Goal: Communication & Community: Ask a question

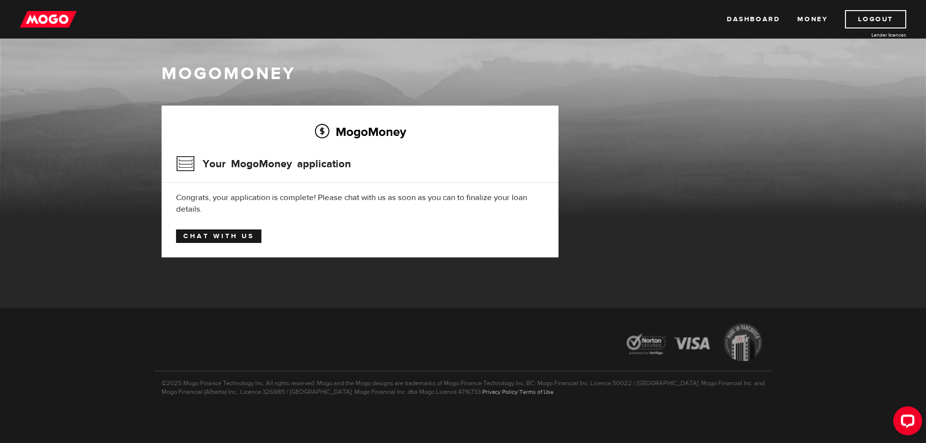
click at [232, 239] on link "Chat with us" at bounding box center [218, 237] width 85 height 14
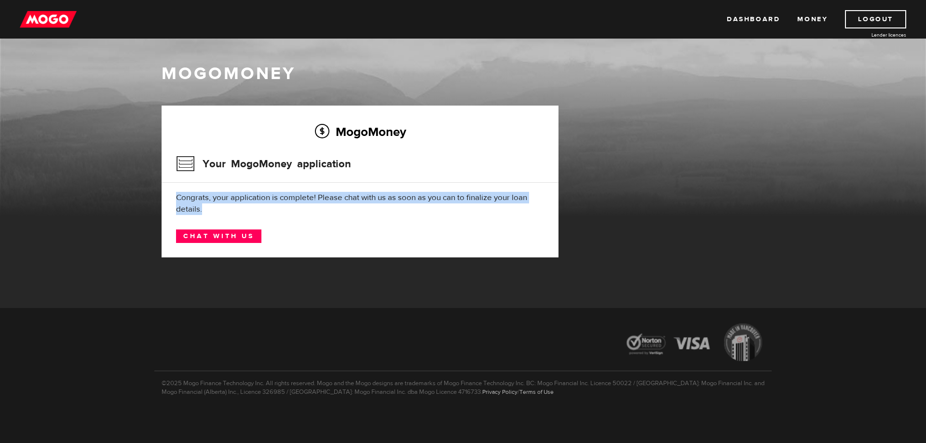
drag, startPoint x: 177, startPoint y: 198, endPoint x: 296, endPoint y: 205, distance: 119.8
click at [296, 205] on div "Congrats, your application is complete! Please chat with us as soon as you can …" at bounding box center [360, 203] width 368 height 23
copy div "Congrats, your application is complete! Please chat with us as soon as you can …"
click at [762, 14] on link "Dashboard" at bounding box center [753, 19] width 53 height 18
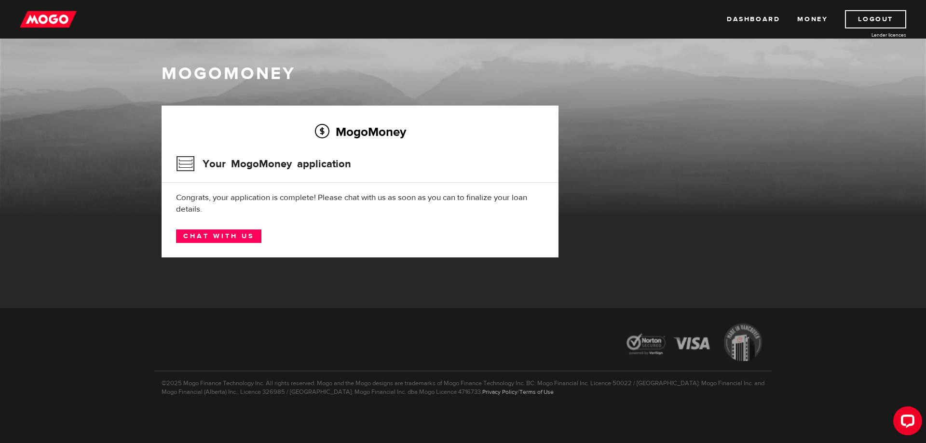
click at [40, 21] on img at bounding box center [48, 19] width 57 height 18
